Goal: Entertainment & Leisure: Consume media (video, audio)

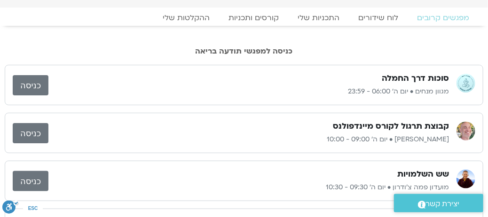
click at [31, 86] on link "כניסה" at bounding box center [31, 85] width 36 height 20
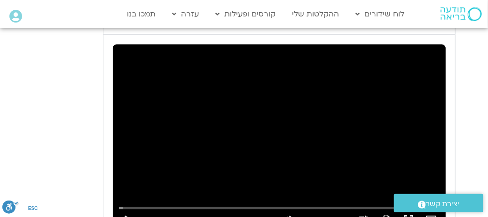
scroll to position [590, 0]
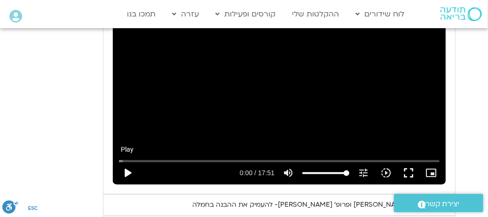
click at [124, 163] on button "play_arrow" at bounding box center [127, 173] width 23 height 23
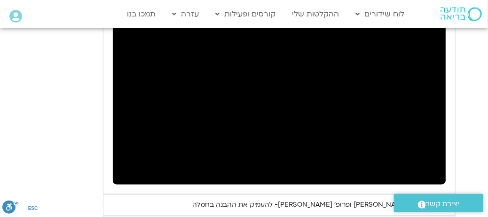
click at [57, 160] on div "יום שני - סליחה וטוב לב "סליחה אינה שכחה או התעלמות מהתנהגות פוגעת. במקום זאת, …" at bounding box center [243, 34] width 423 height 451
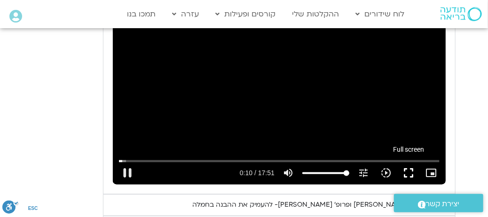
click at [411, 162] on button "fullscreen" at bounding box center [408, 173] width 23 height 23
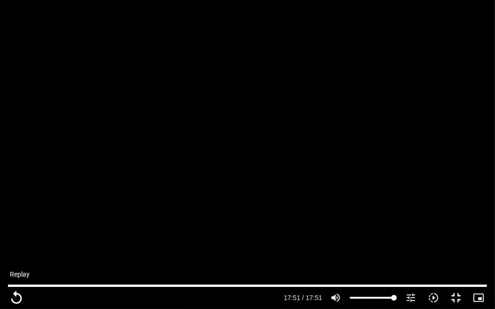
click at [12, 217] on button "replay" at bounding box center [16, 298] width 23 height 23
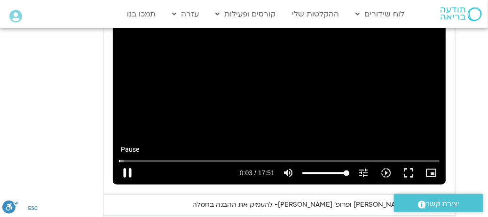
click at [130, 162] on button "pause" at bounding box center [127, 173] width 23 height 23
type input "3.174694"
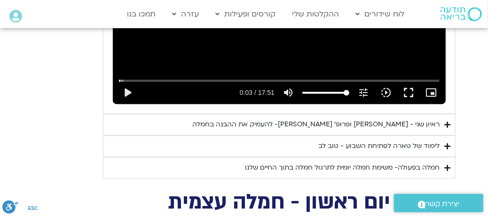
scroll to position [672, 0]
